Goal: Task Accomplishment & Management: Use online tool/utility

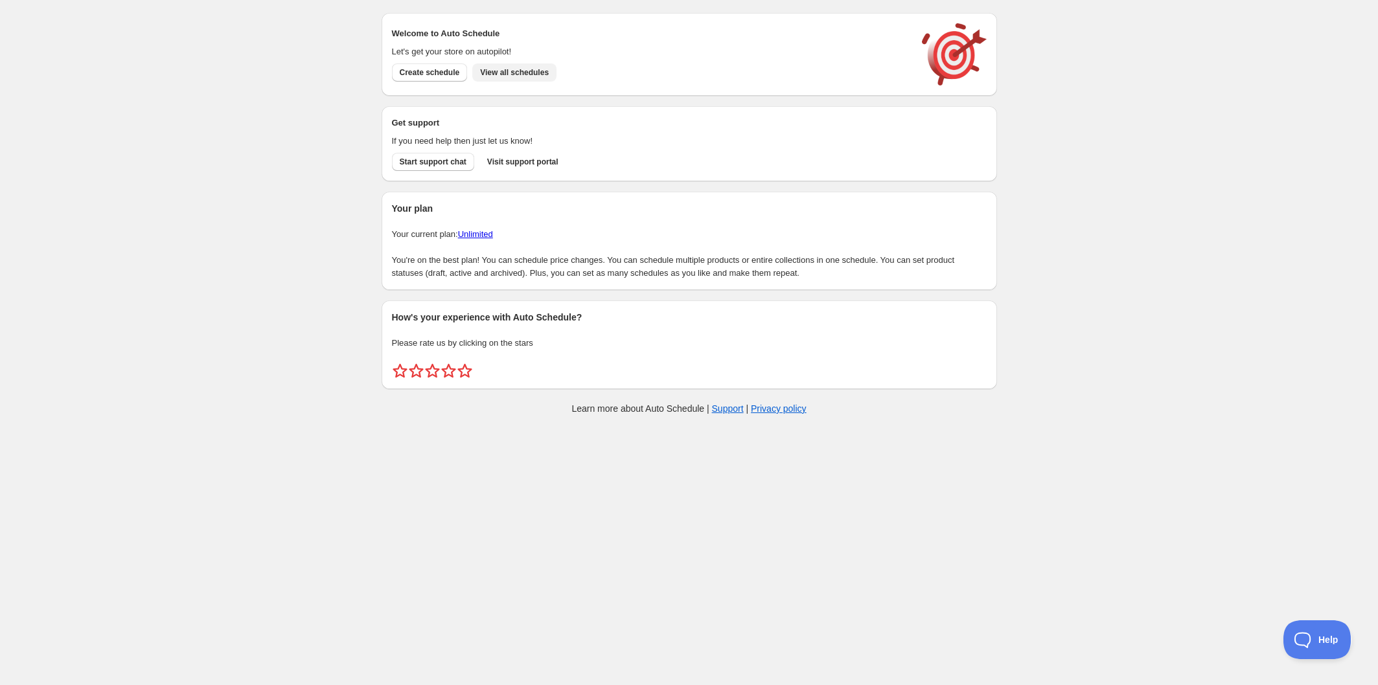
click at [518, 69] on span "View all schedules" at bounding box center [514, 72] width 69 height 10
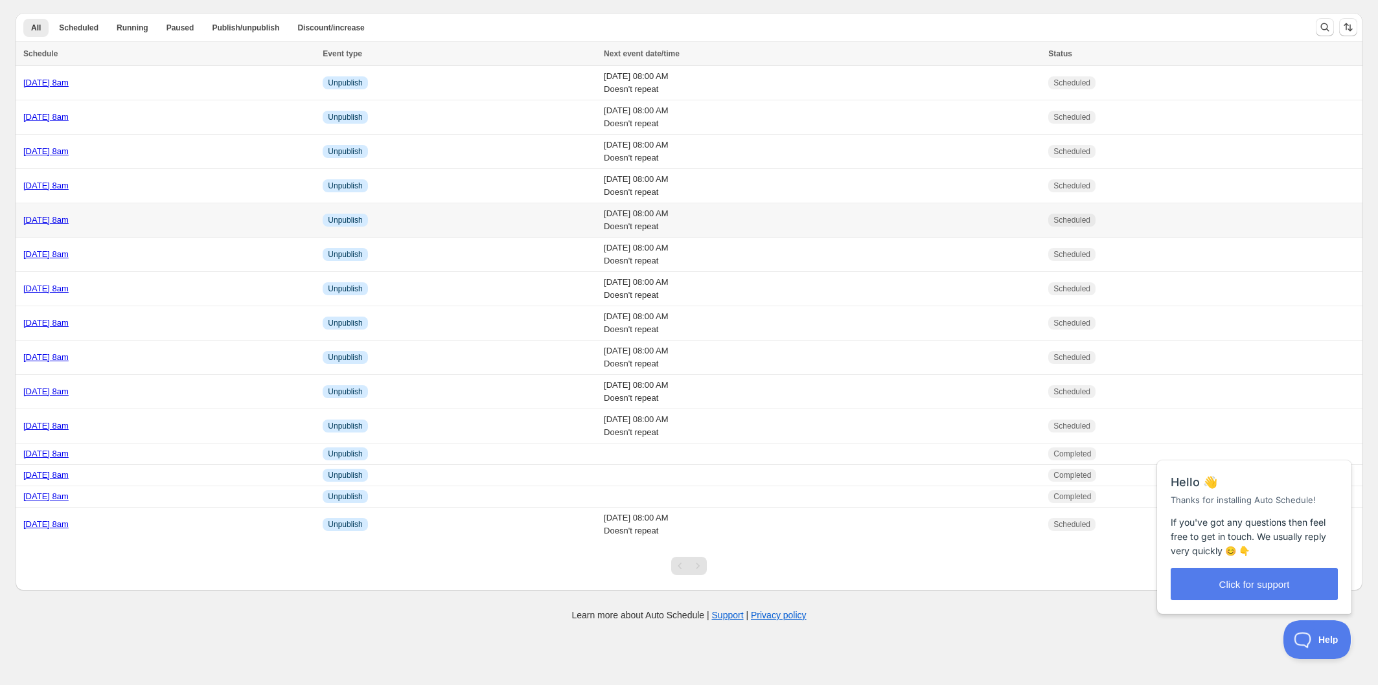
click at [198, 218] on div "[DATE] 8am" at bounding box center [168, 220] width 291 height 13
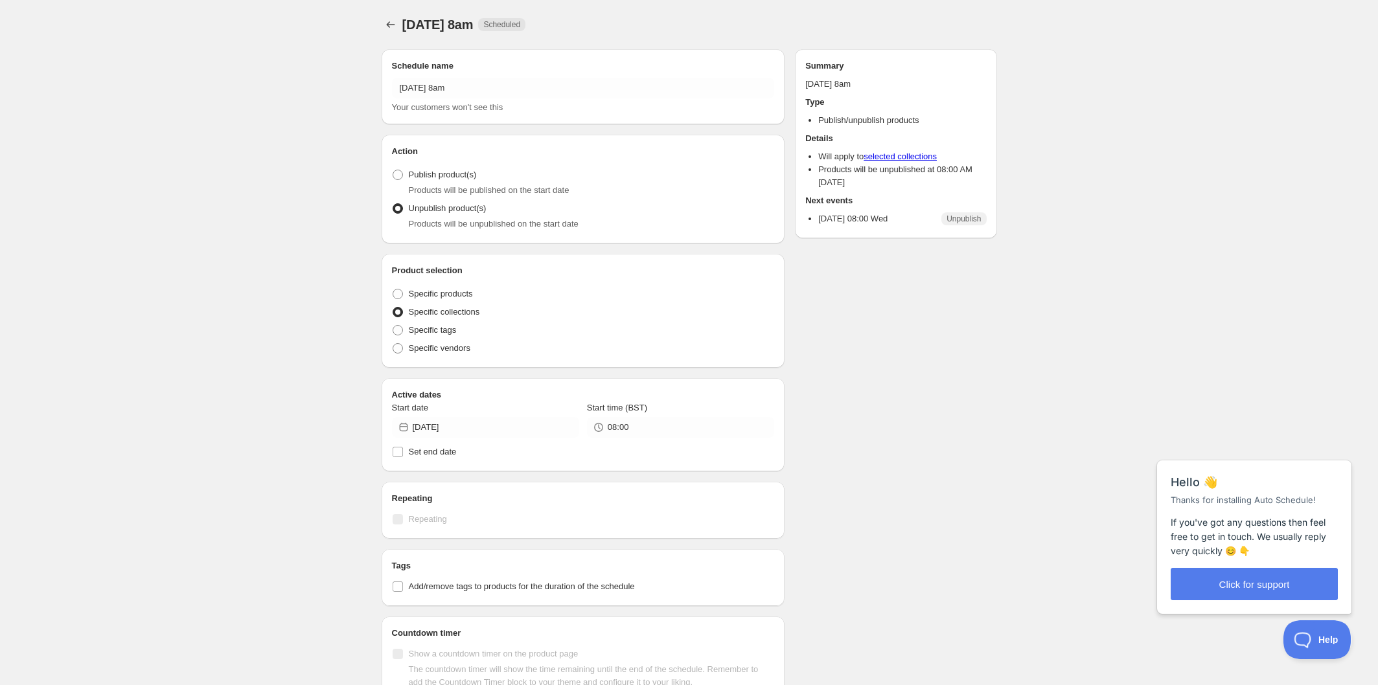
radio input "true"
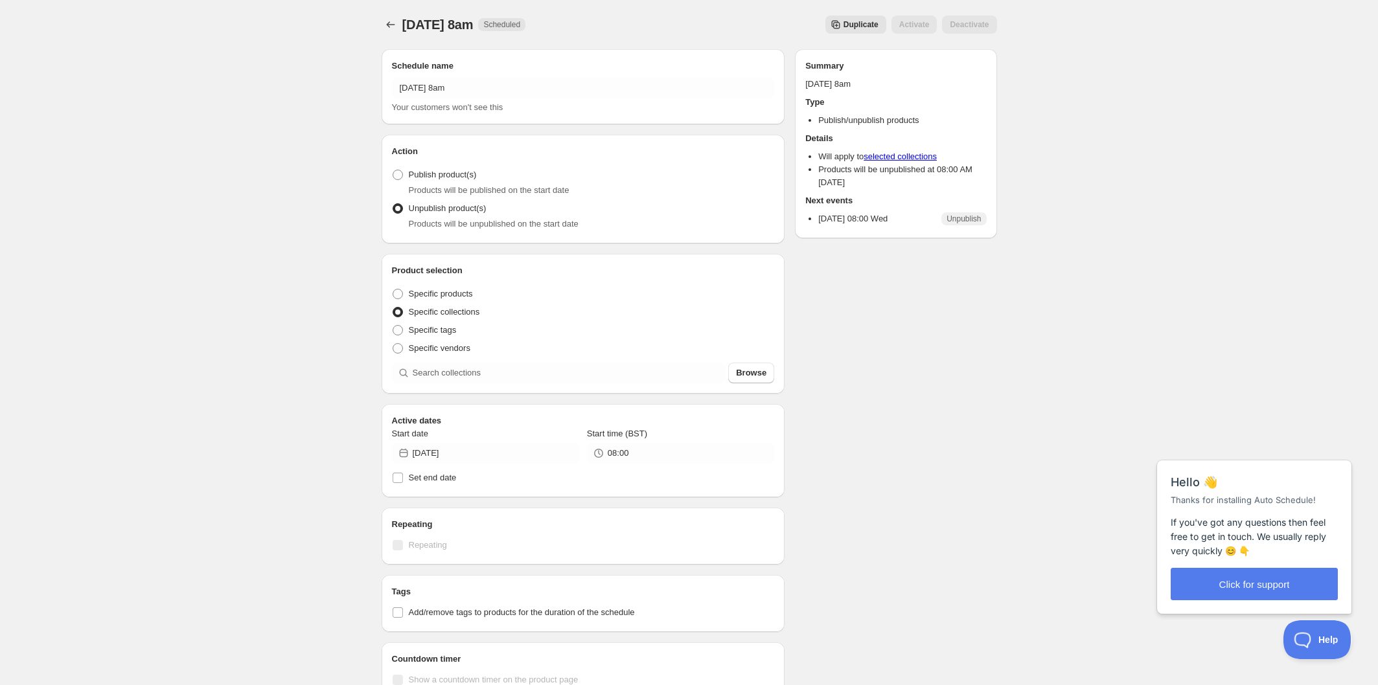
click at [872, 23] on span "Duplicate" at bounding box center [860, 24] width 35 height 10
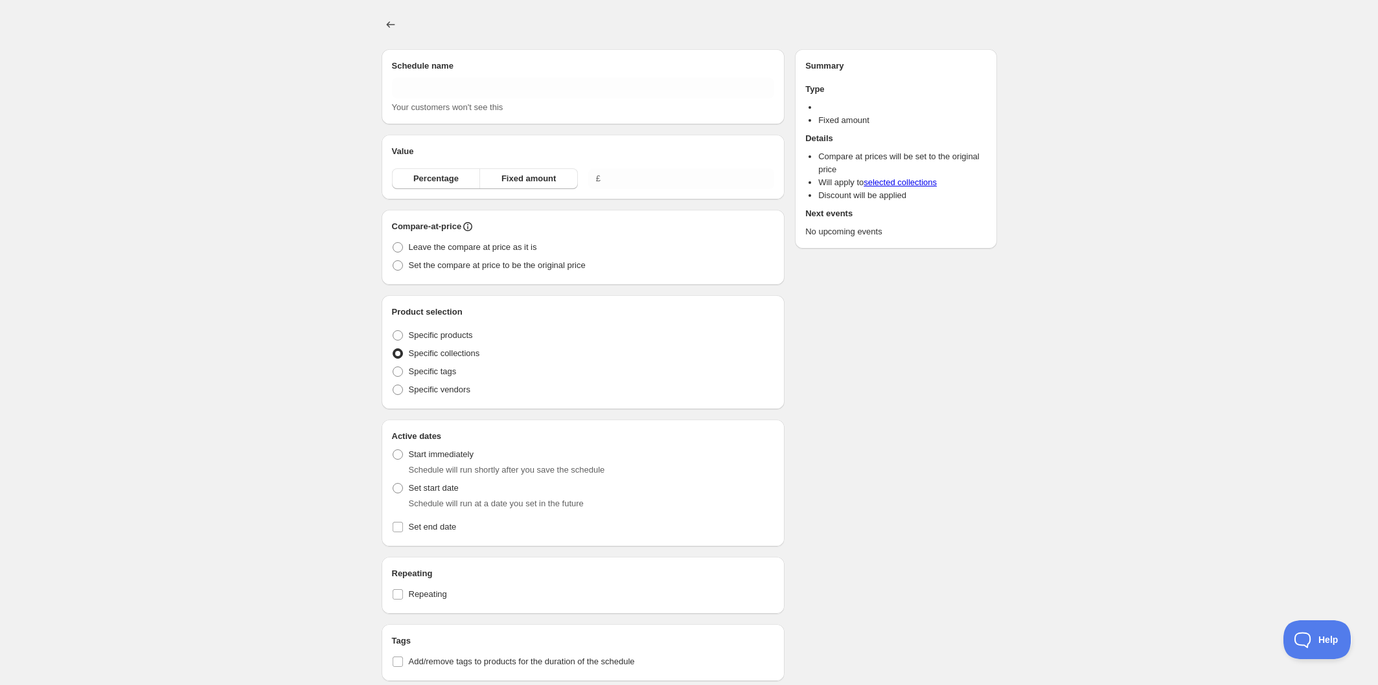
type input "Copy of [DATE] 8am"
radio input "true"
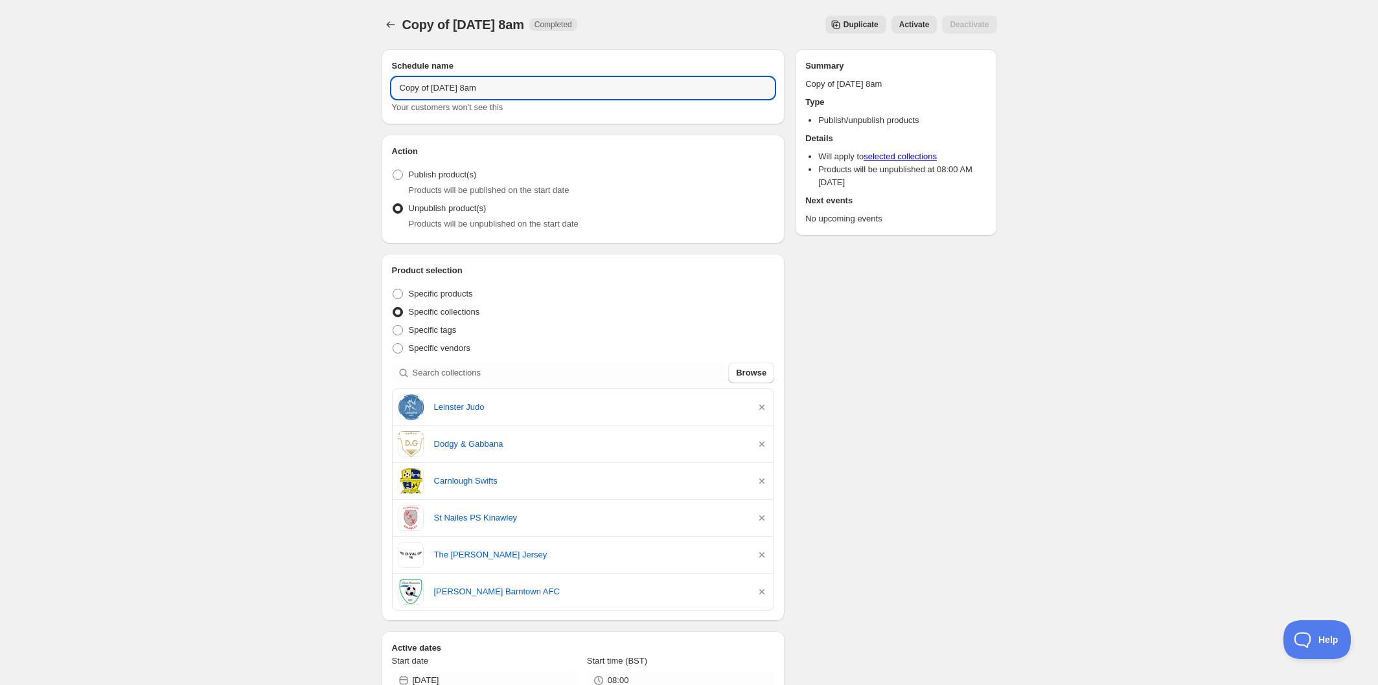
drag, startPoint x: 434, startPoint y: 84, endPoint x: 302, endPoint y: 71, distance: 132.1
click at [302, 71] on div "Copy of [DATE] 8am. This page is ready Copy of [DATE] 8am Completed Duplicate A…" at bounding box center [689, 589] width 1378 height 1178
click at [460, 83] on input "[DATE] 8am" at bounding box center [583, 88] width 383 height 21
type input "[DATE] 8am"
click at [763, 408] on icon "button" at bounding box center [761, 407] width 5 height 5
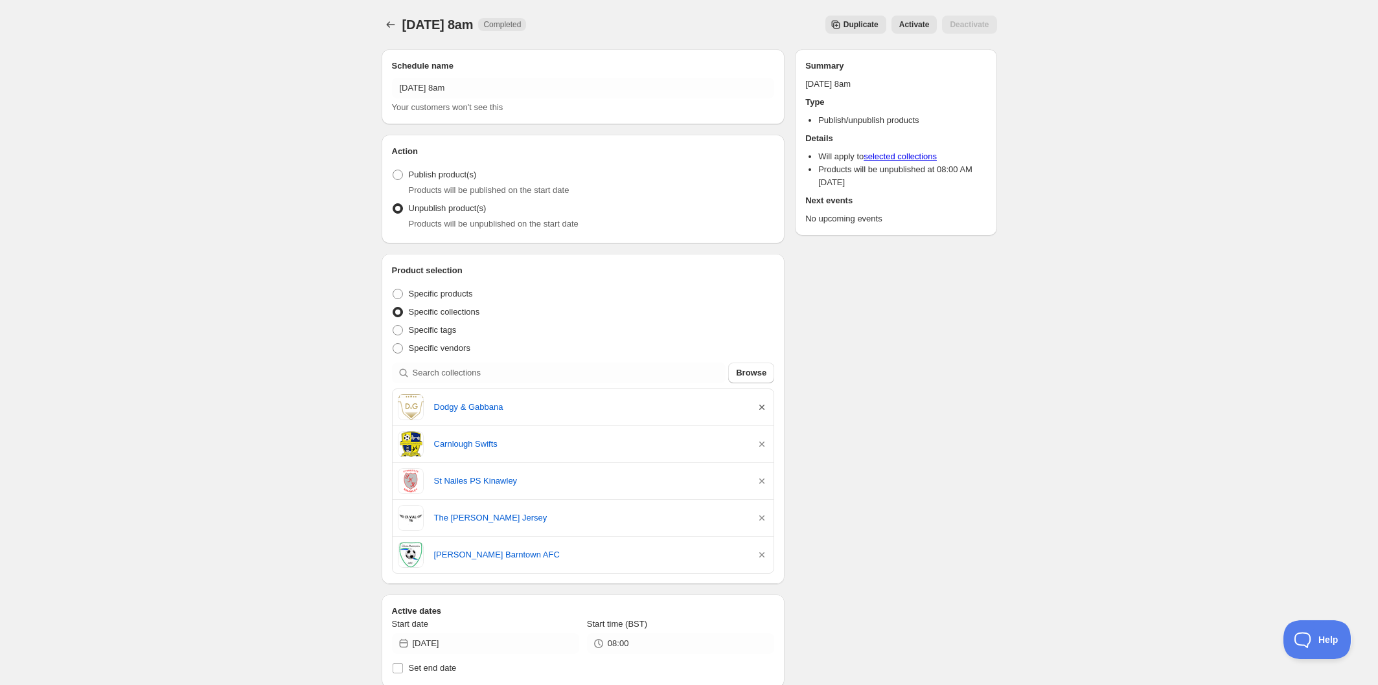
click at [763, 408] on icon "button" at bounding box center [761, 407] width 5 height 5
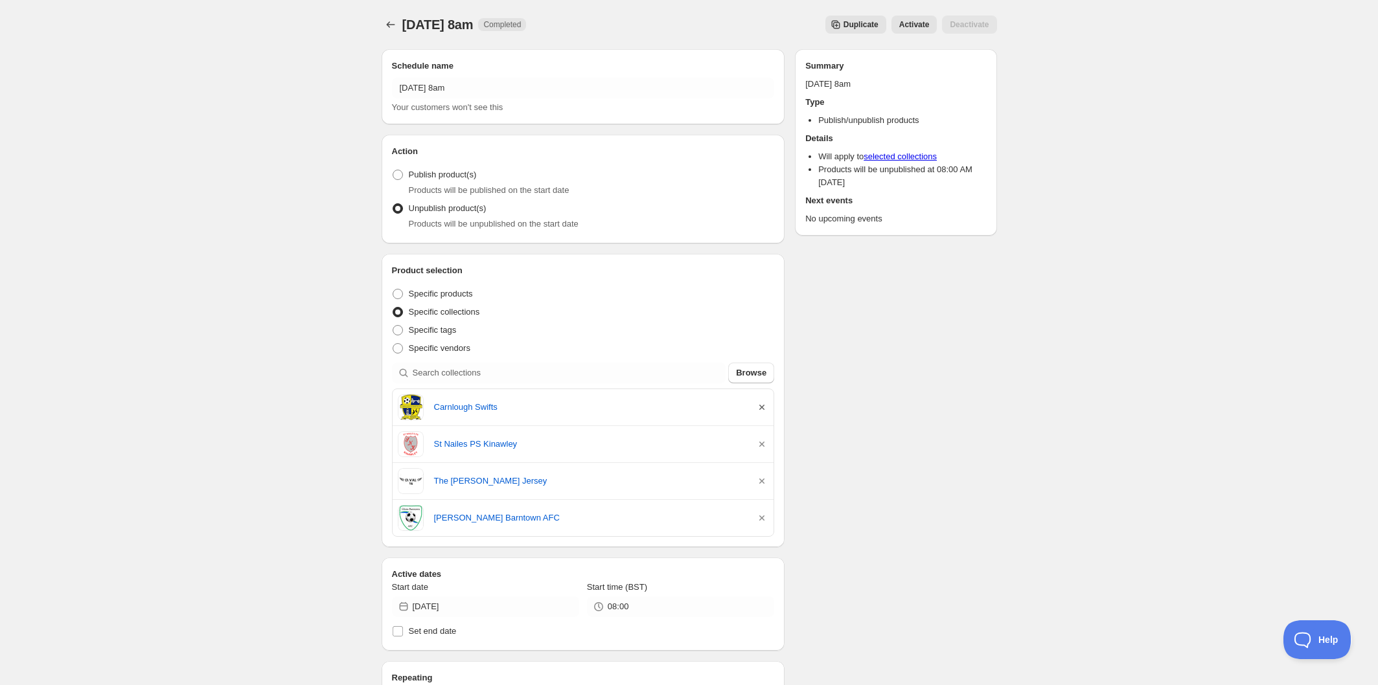
click at [763, 408] on icon "button" at bounding box center [761, 407] width 5 height 5
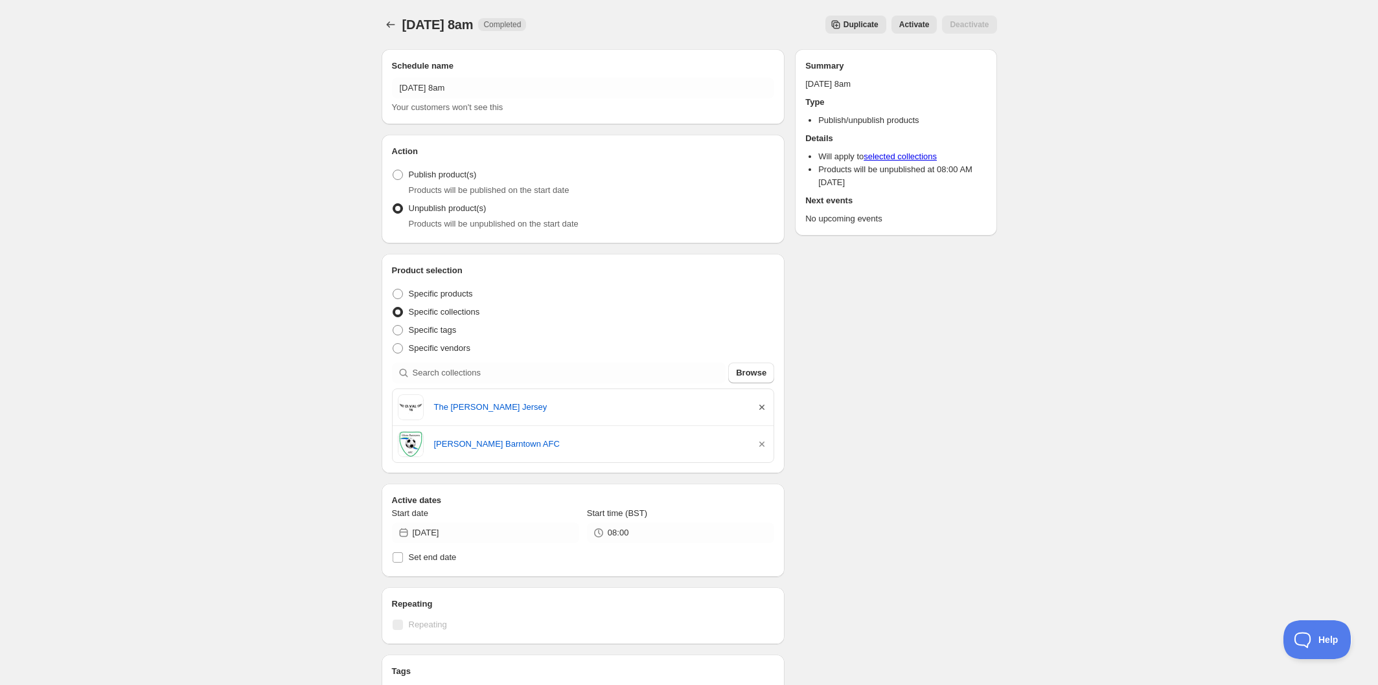
click at [763, 408] on icon "button" at bounding box center [761, 407] width 5 height 5
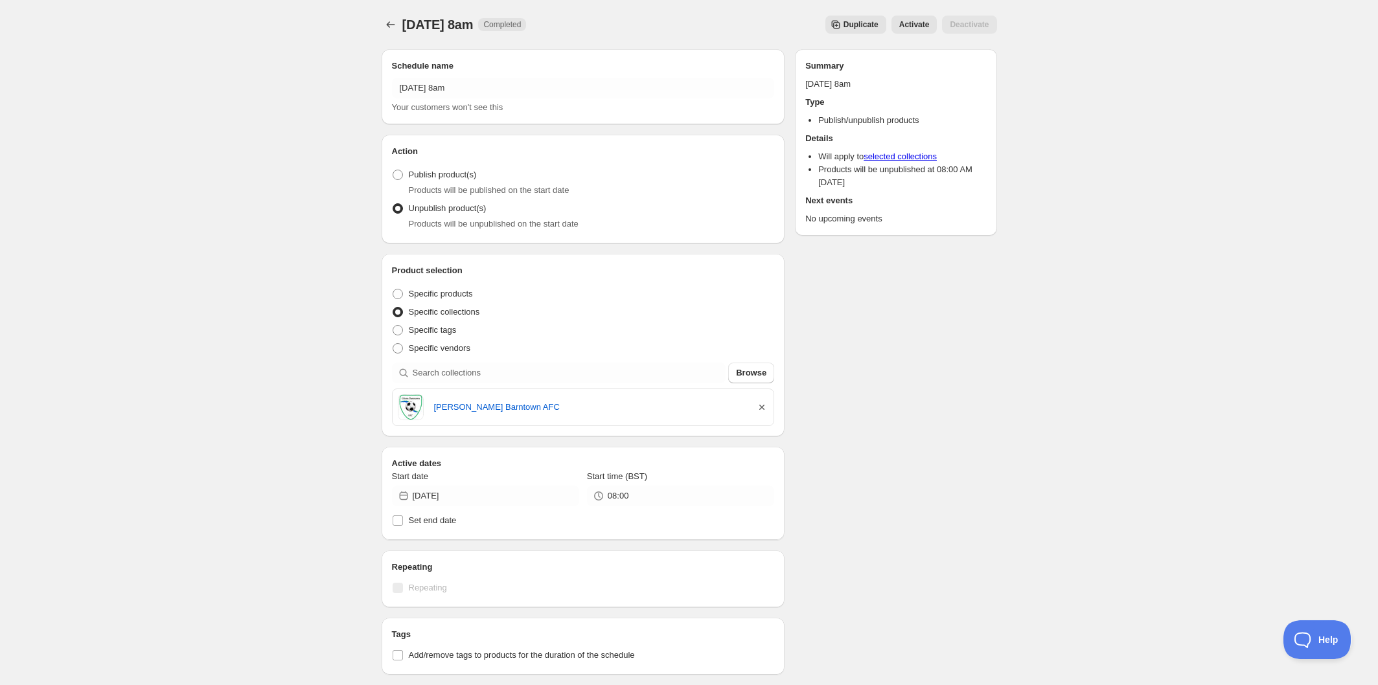
click at [762, 407] on icon "button" at bounding box center [761, 407] width 13 height 13
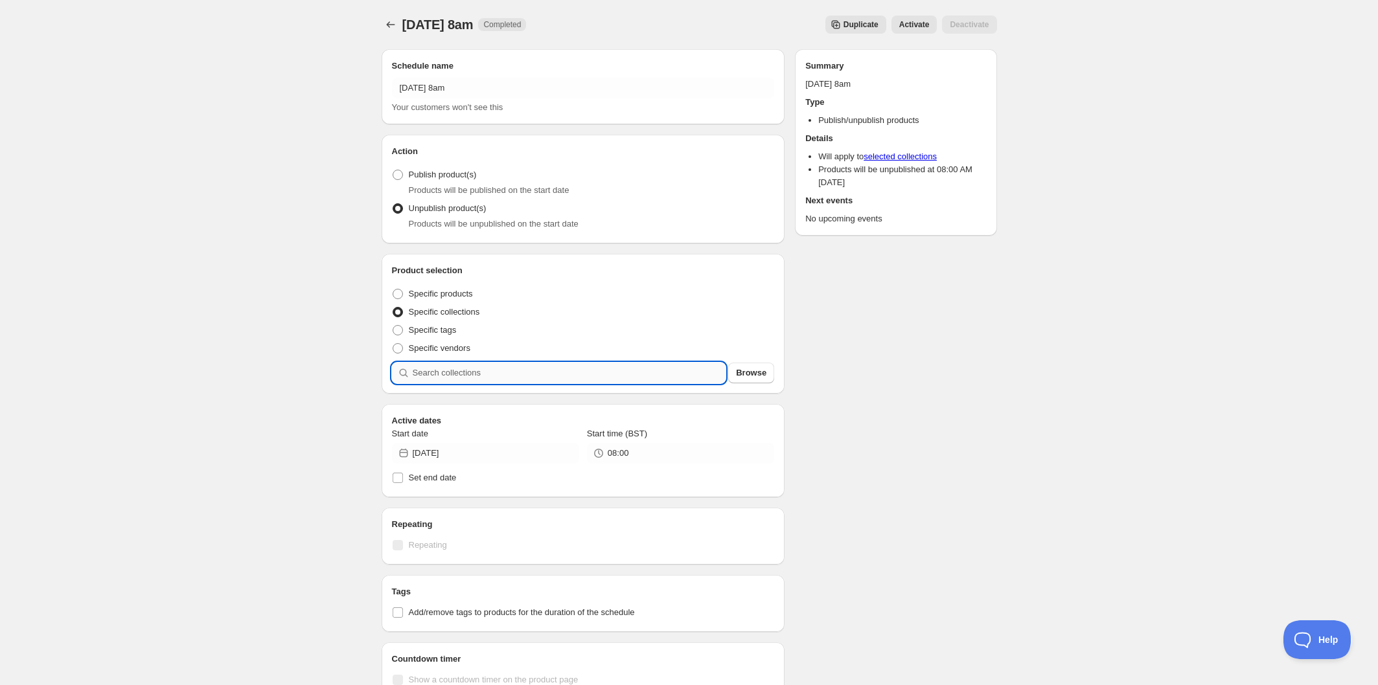
click at [549, 370] on input "search" at bounding box center [569, 373] width 313 height 21
type input "n"
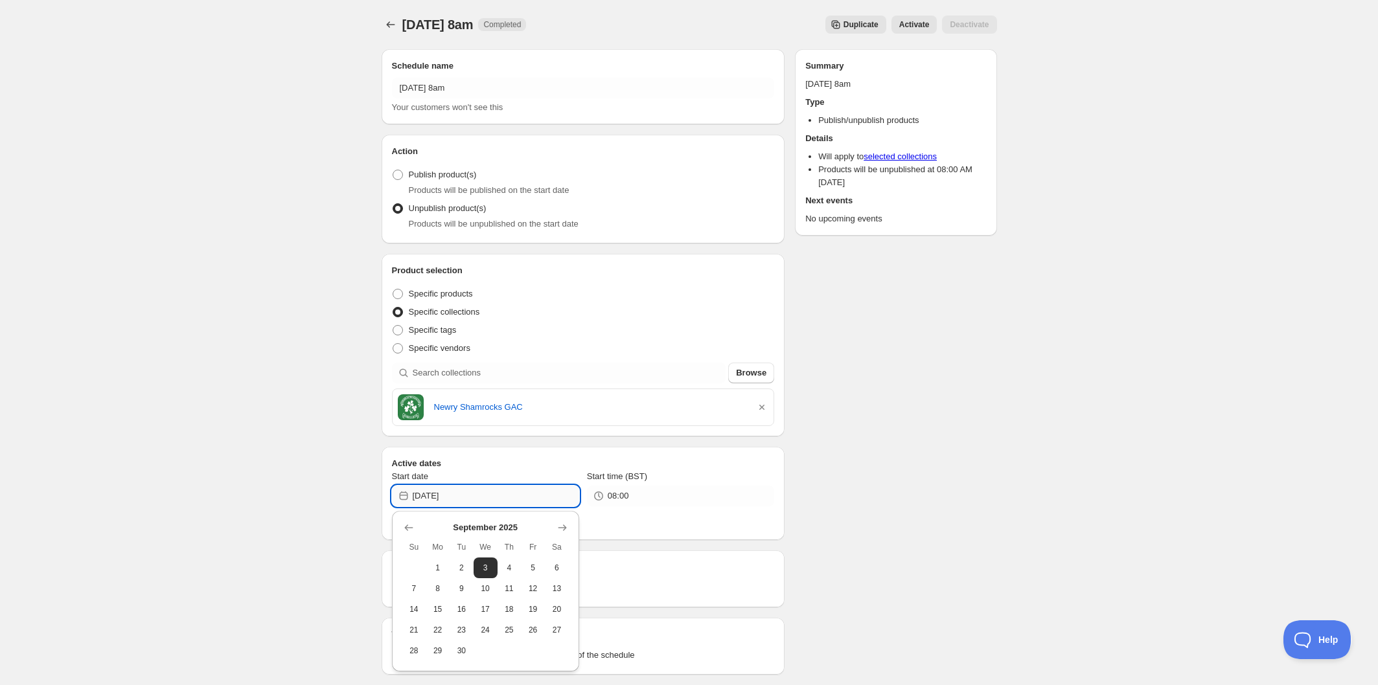
click at [488, 497] on input "[DATE]" at bounding box center [496, 496] width 166 height 21
click at [483, 593] on span "10" at bounding box center [486, 589] width 14 height 10
type input "[DATE]"
